Goal: Check status: Check status

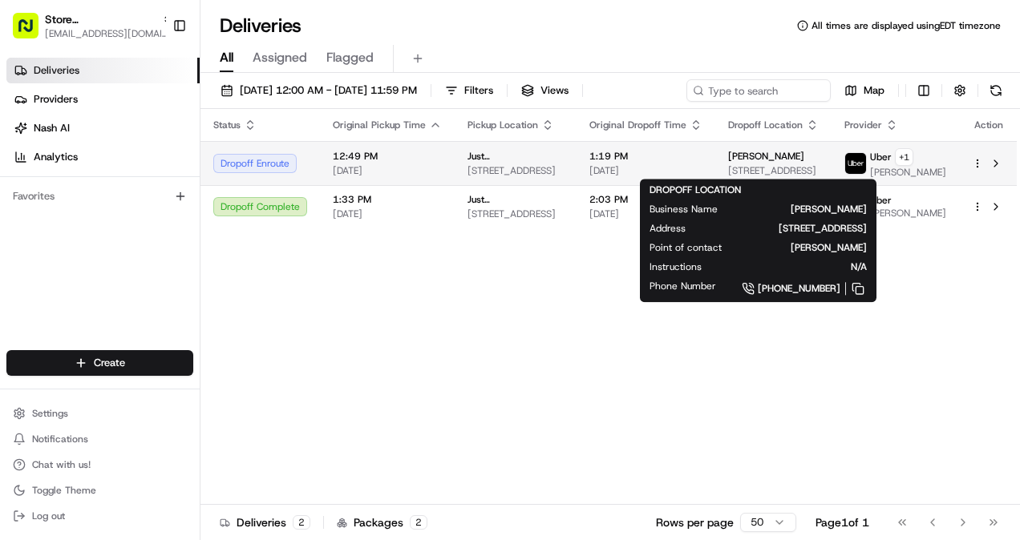
click at [745, 154] on span "[PERSON_NAME]" at bounding box center [766, 156] width 76 height 13
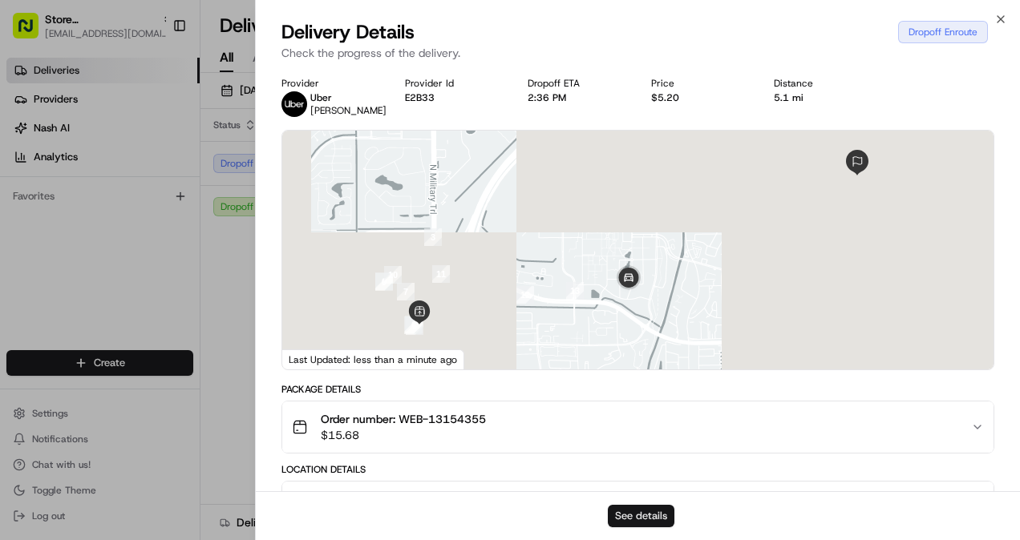
click at [647, 523] on button "See details" at bounding box center [641, 516] width 67 height 22
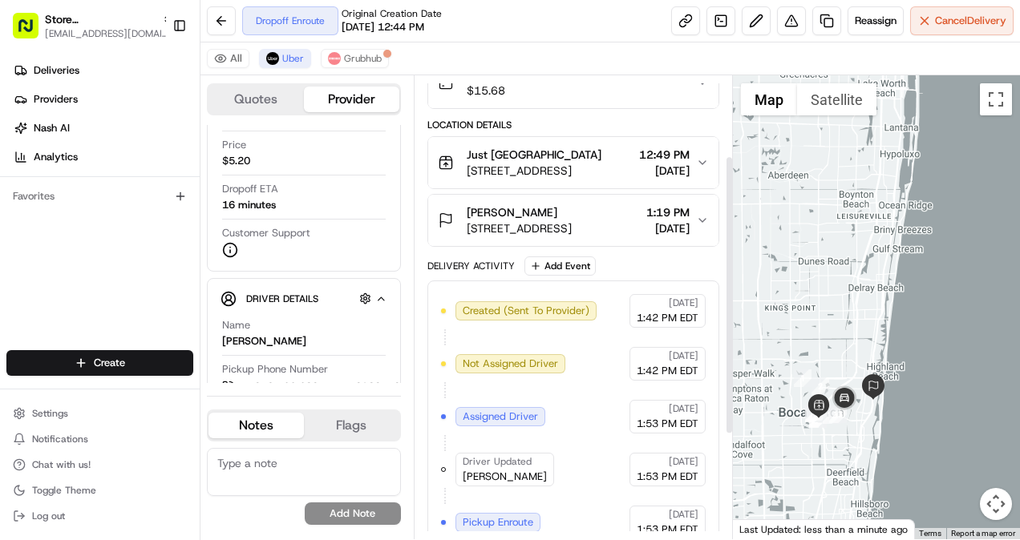
scroll to position [132, 0]
